Goal: Task Accomplishment & Management: Manage account settings

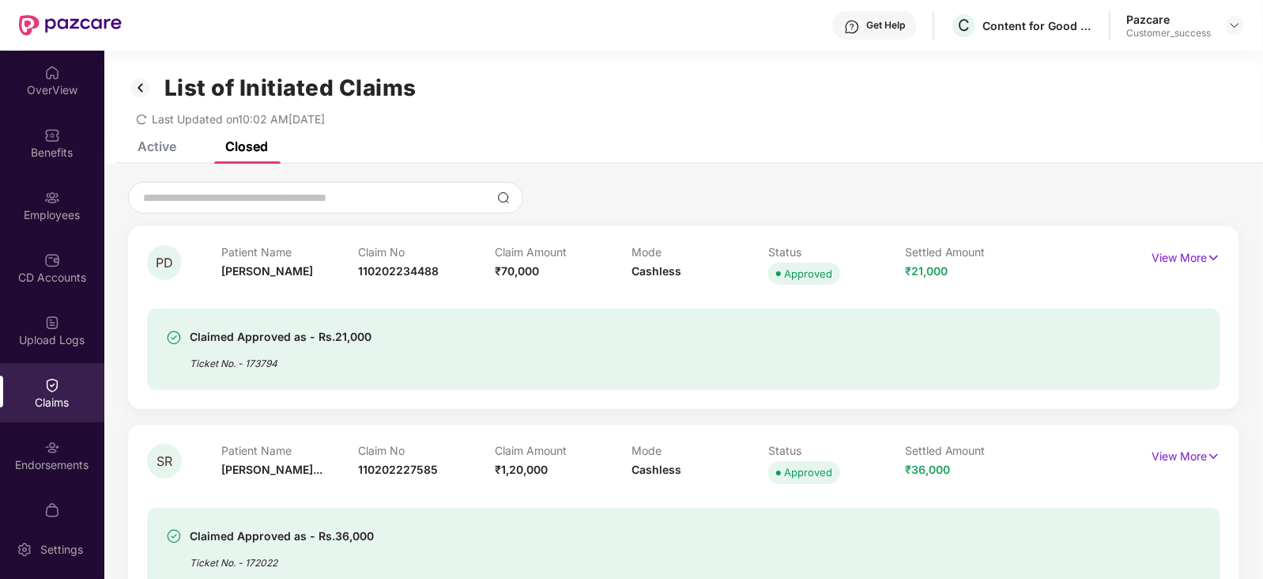
scroll to position [926, 0]
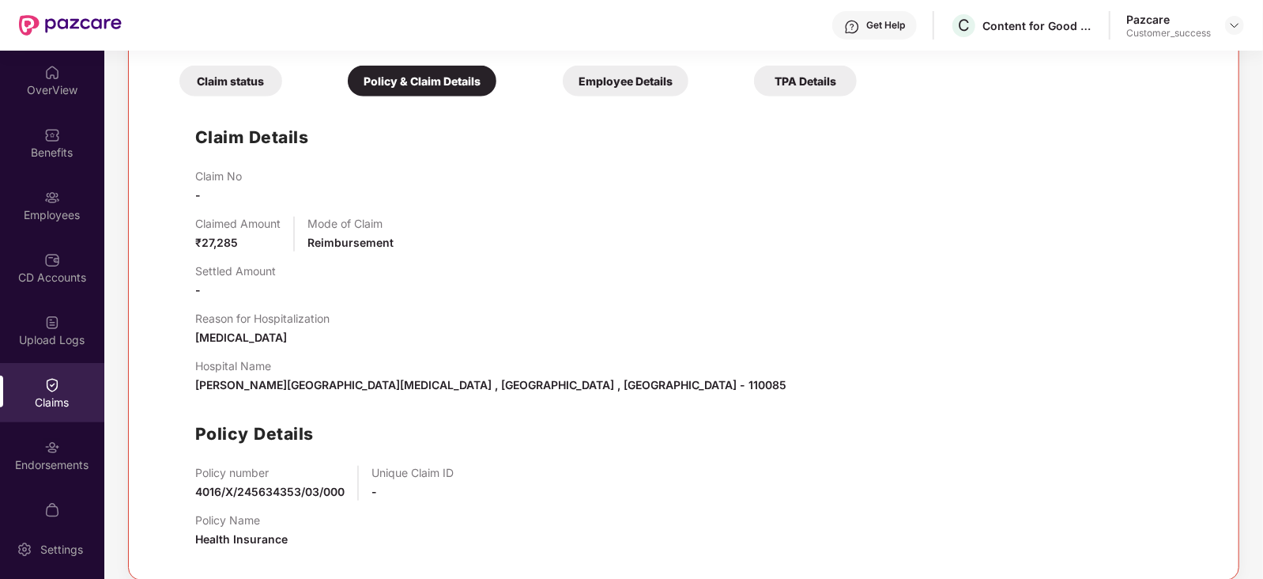
click at [1105, 187] on div "Claim No -" at bounding box center [699, 186] width 1009 height 35
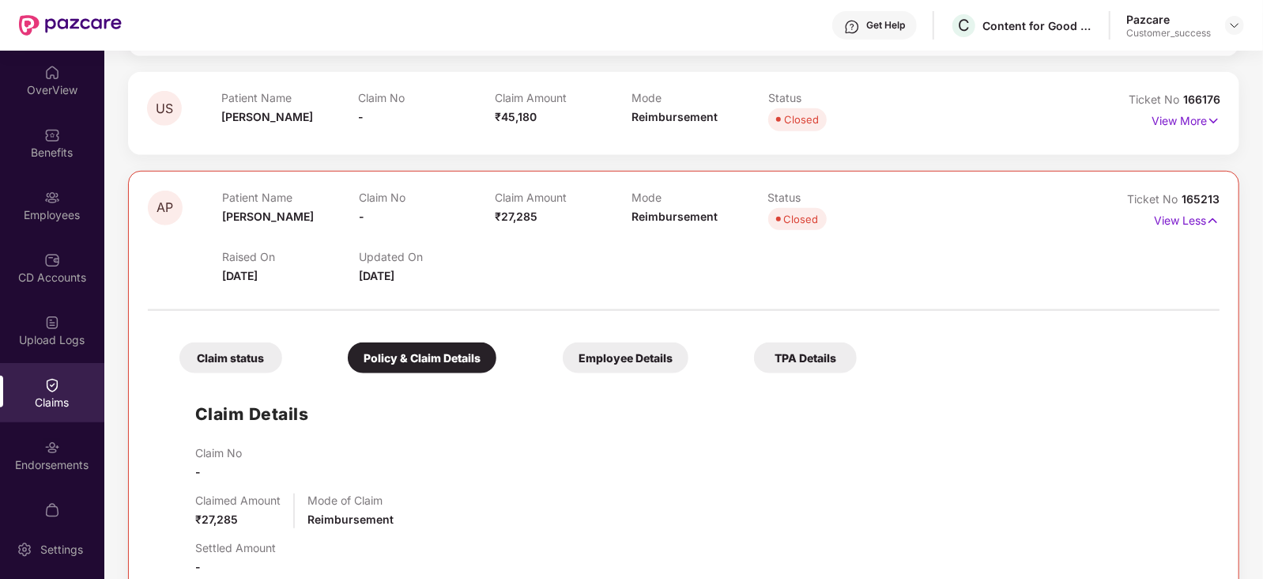
scroll to position [645, 0]
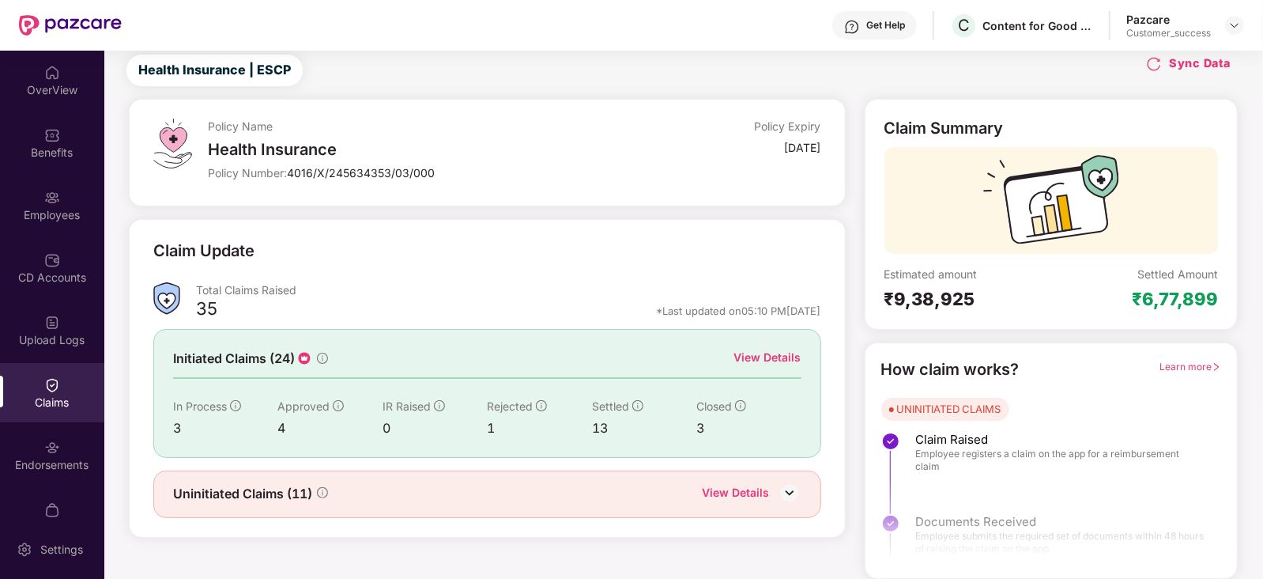
scroll to position [40, 0]
click at [1236, 34] on div at bounding box center [1234, 25] width 19 height 19
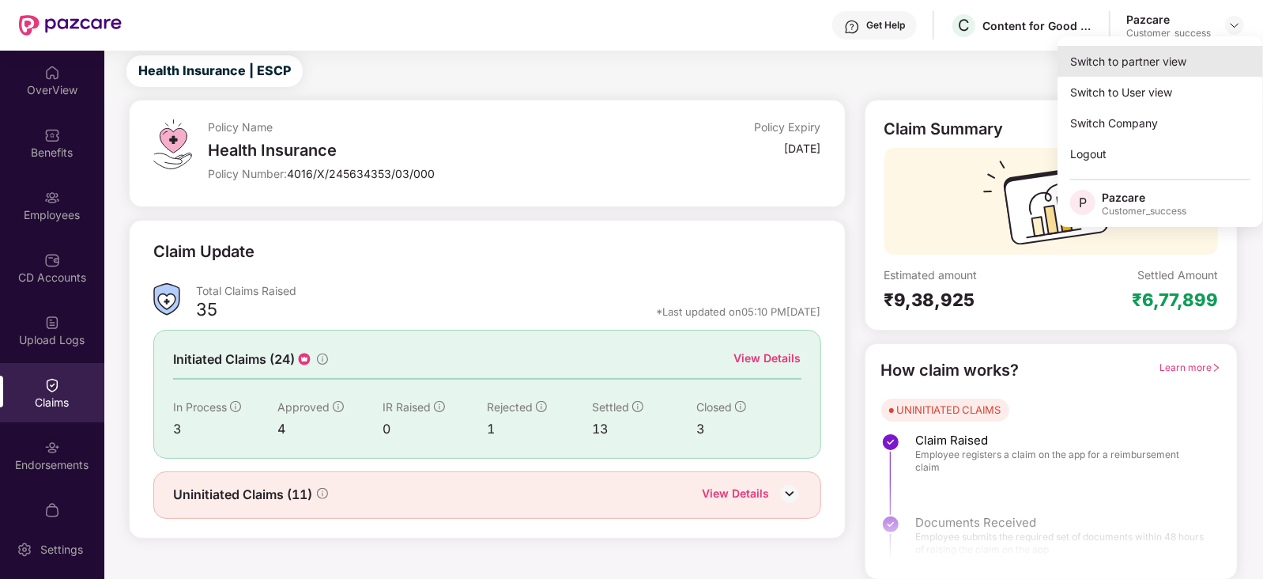
click at [1168, 60] on div "Switch to partner view" at bounding box center [1161, 61] width 206 height 31
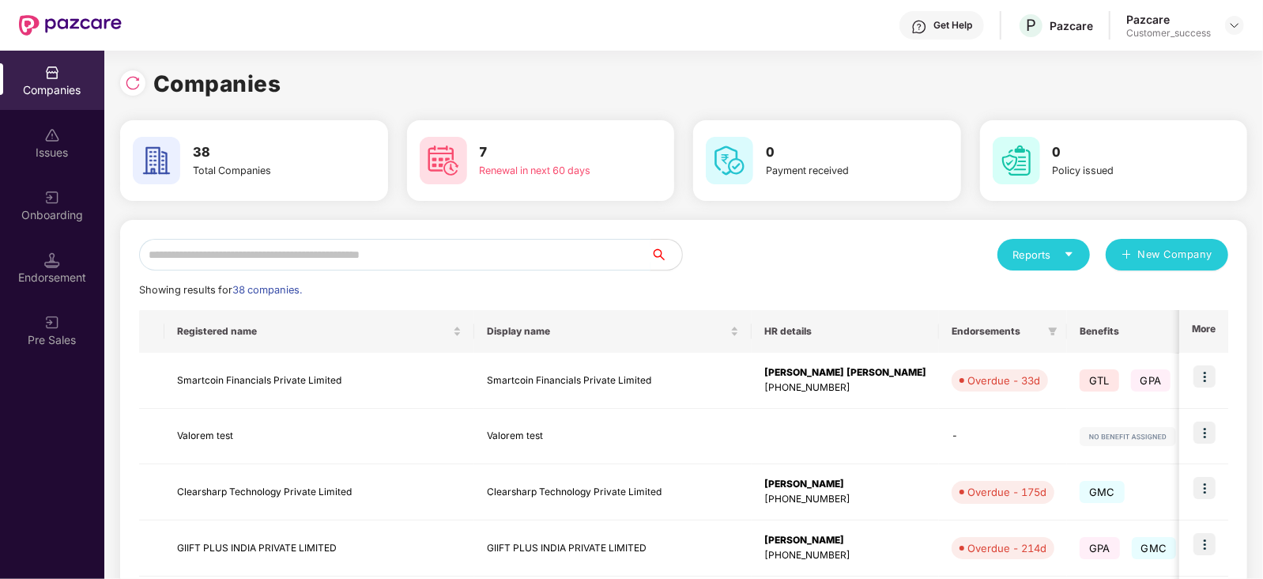
click at [243, 262] on input "text" at bounding box center [394, 255] width 511 height 32
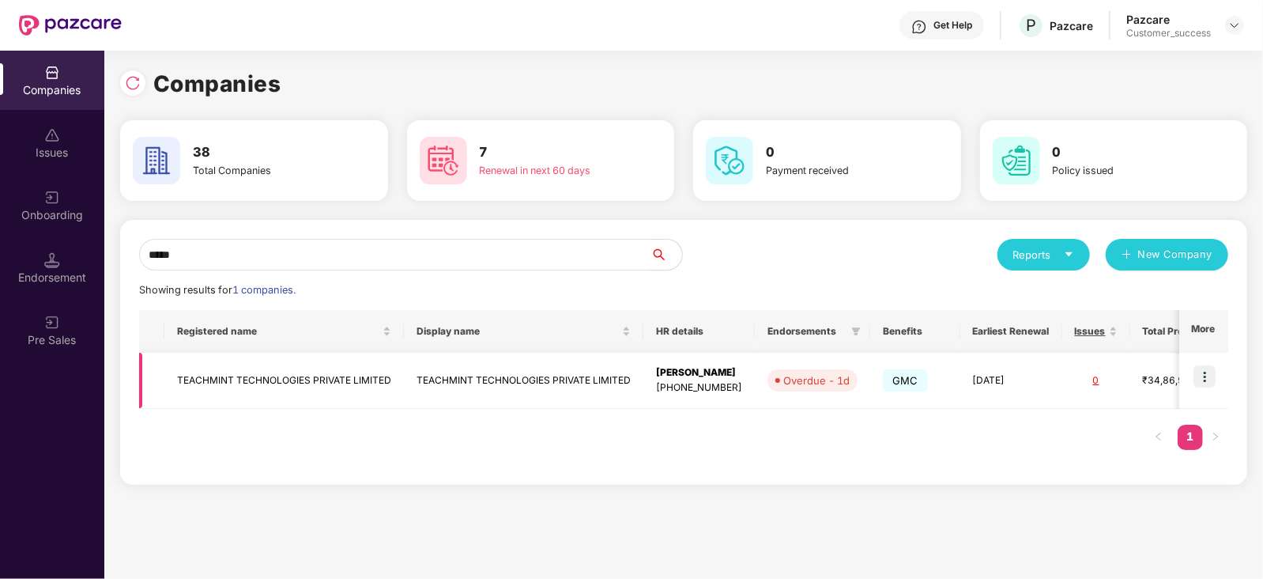
type input "*****"
click at [1195, 377] on img at bounding box center [1204, 376] width 22 height 22
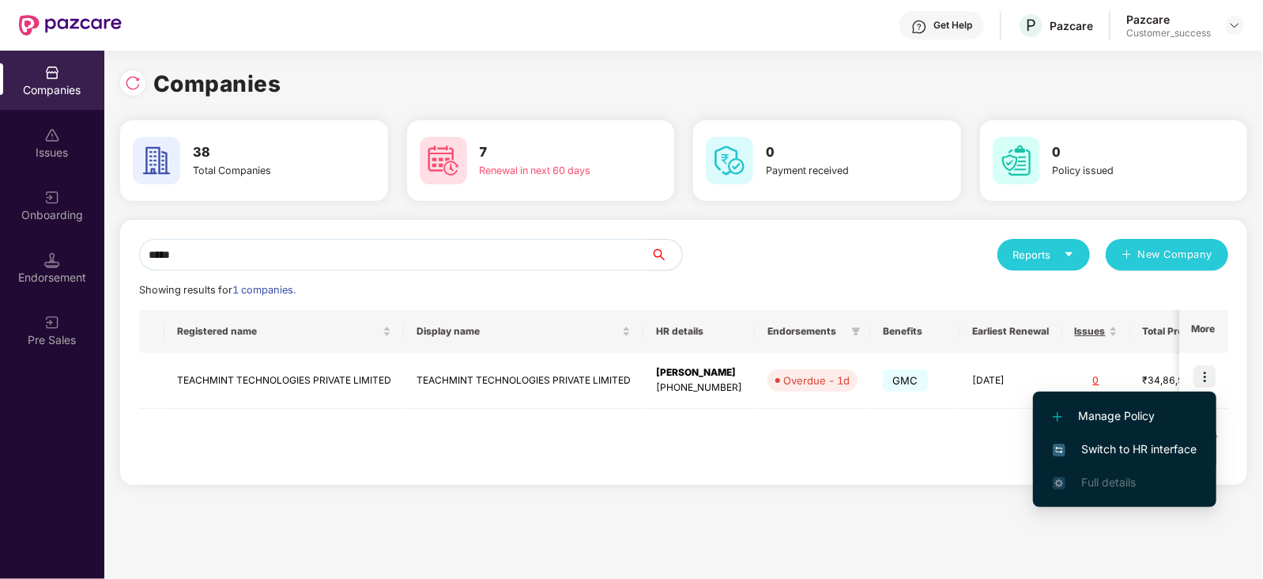
click at [1152, 441] on span "Switch to HR interface" at bounding box center [1125, 448] width 144 height 17
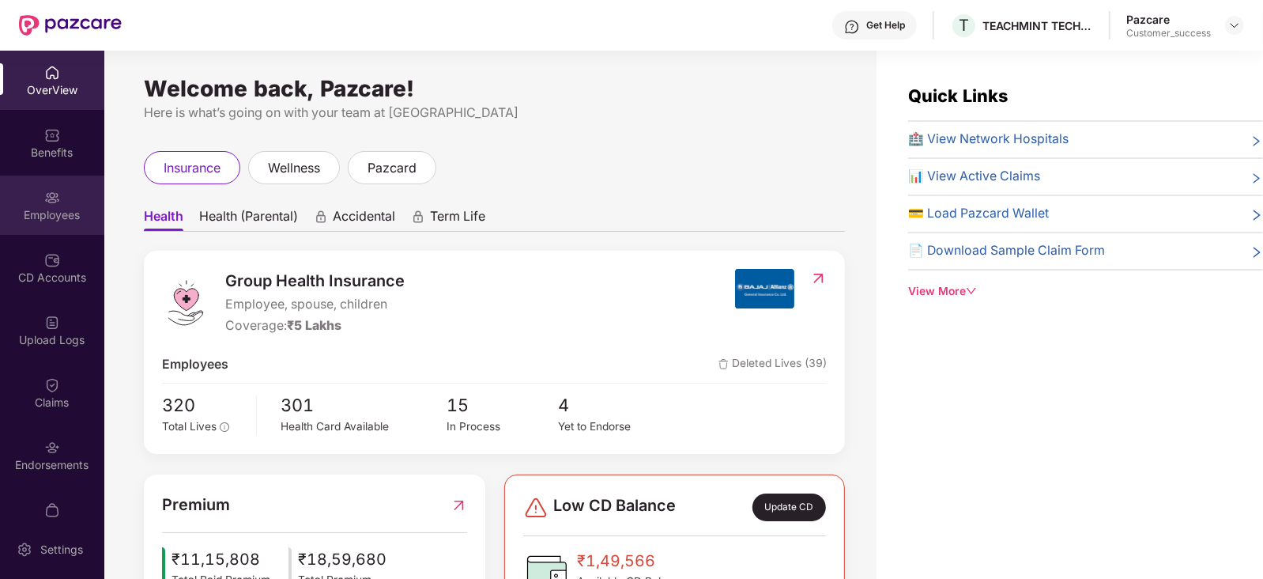
click at [13, 209] on div "Employees" at bounding box center [52, 215] width 104 height 16
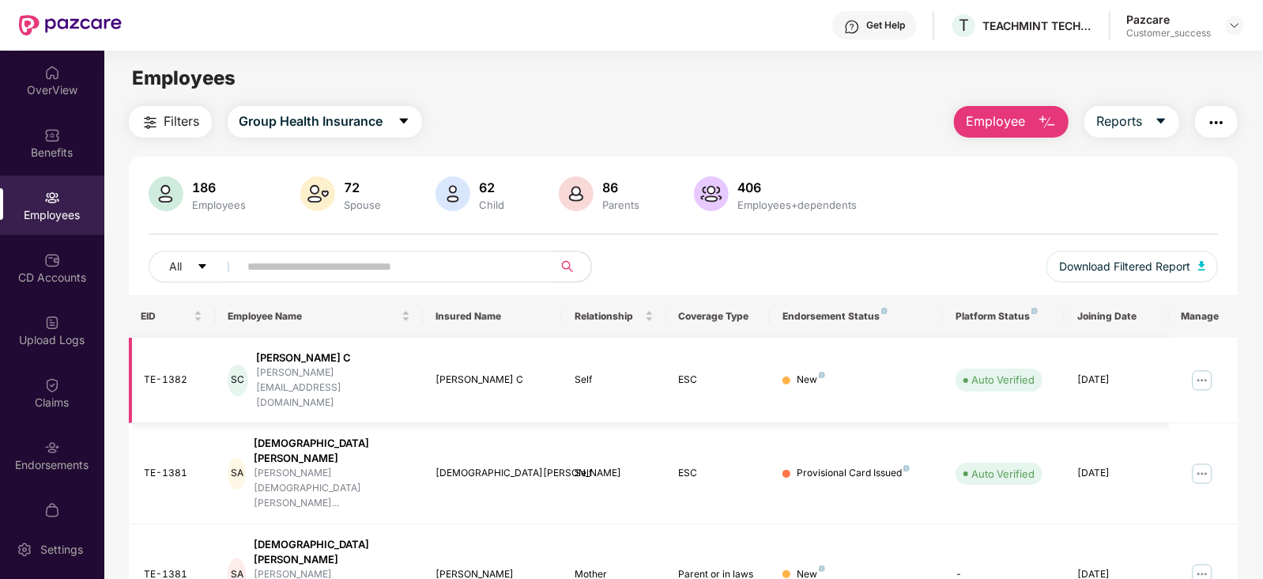
click at [339, 372] on div "[PERSON_NAME][EMAIL_ADDRESS][DOMAIN_NAME]" at bounding box center [333, 387] width 155 height 45
copy div "[PERSON_NAME][EMAIL_ADDRESS][DOMAIN_NAME]"
click at [1227, 30] on div at bounding box center [1234, 25] width 19 height 19
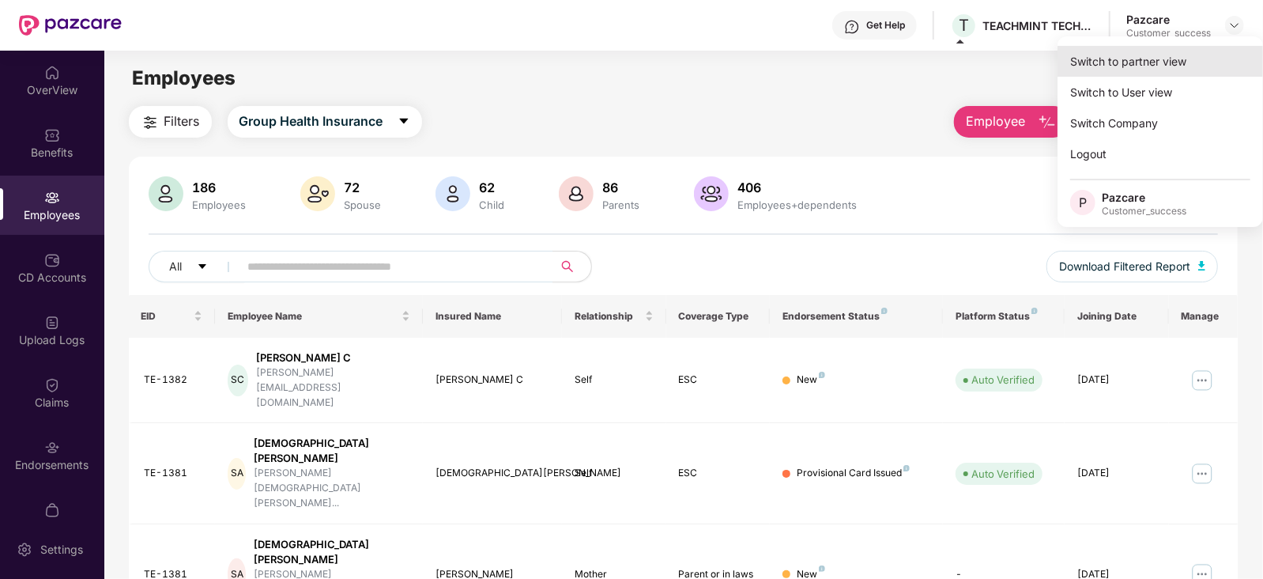
click at [1136, 51] on div "Switch to partner view" at bounding box center [1161, 61] width 206 height 31
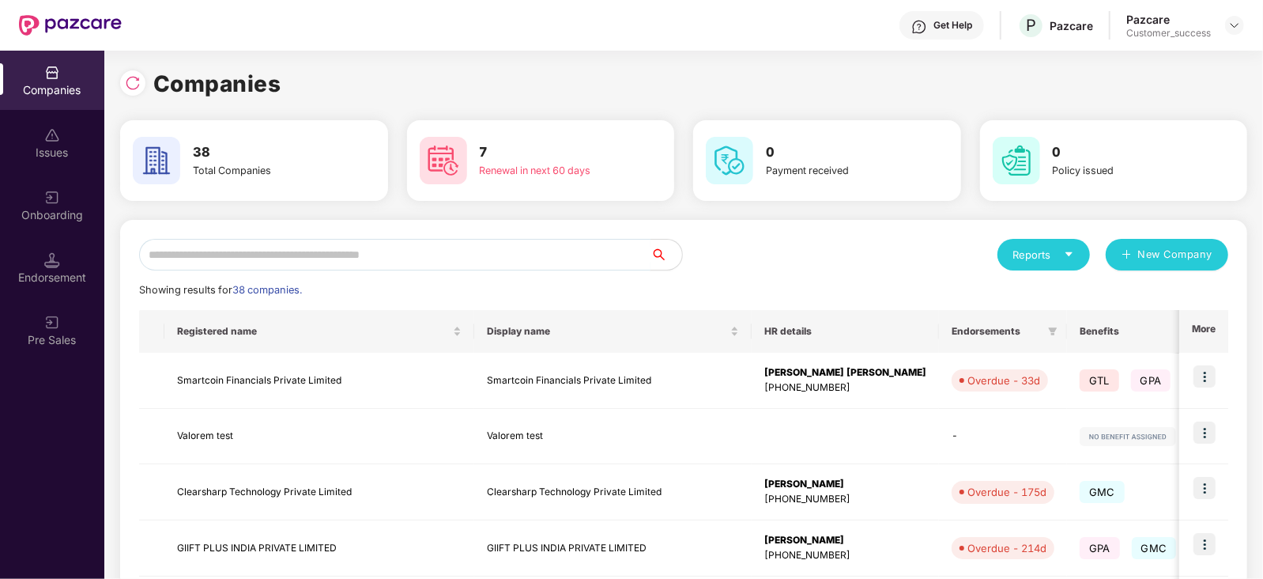
click at [420, 247] on input "text" at bounding box center [394, 255] width 511 height 32
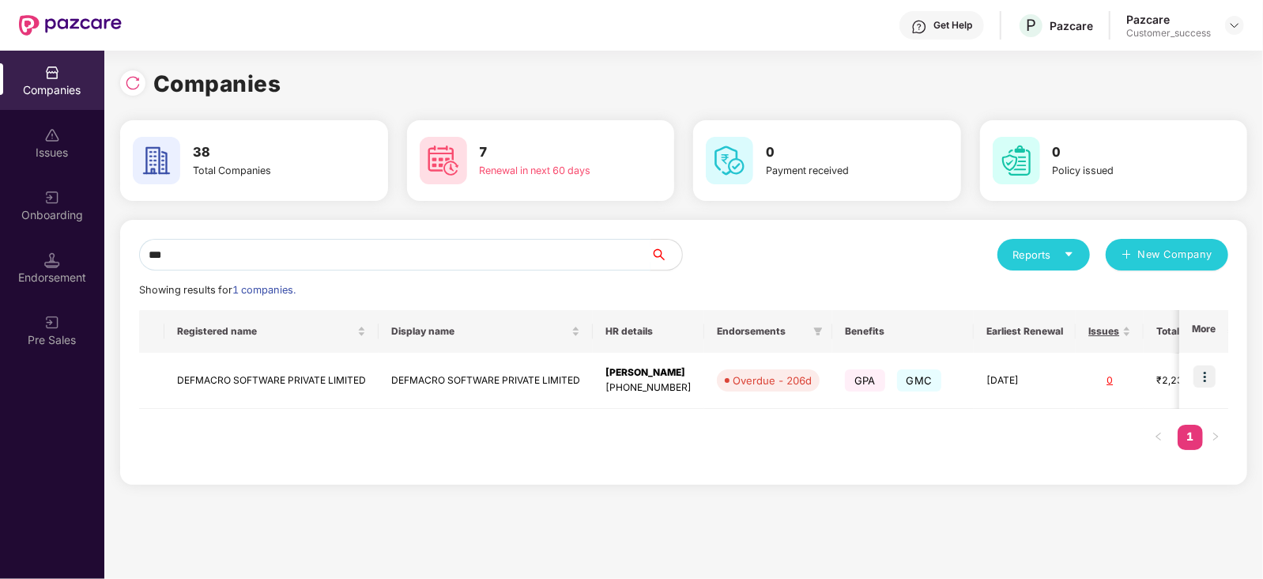
type input "***"
